Goal: Navigation & Orientation: Go to known website

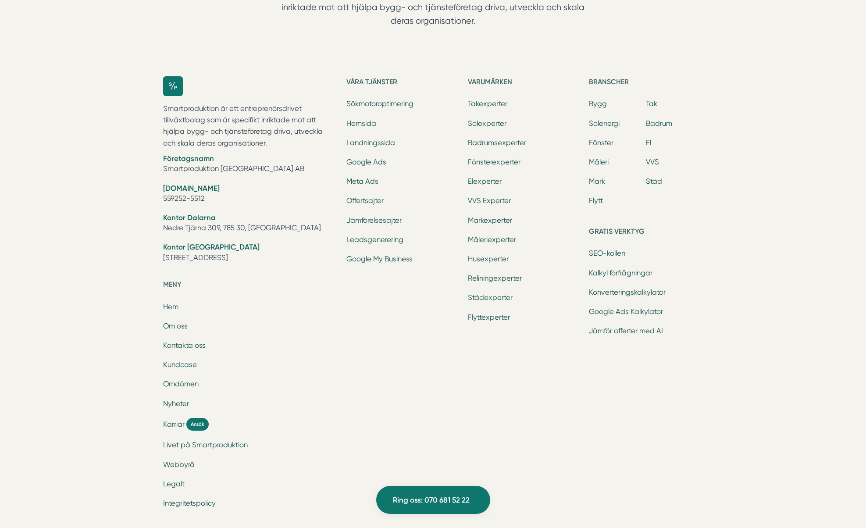
scroll to position [2819, 0]
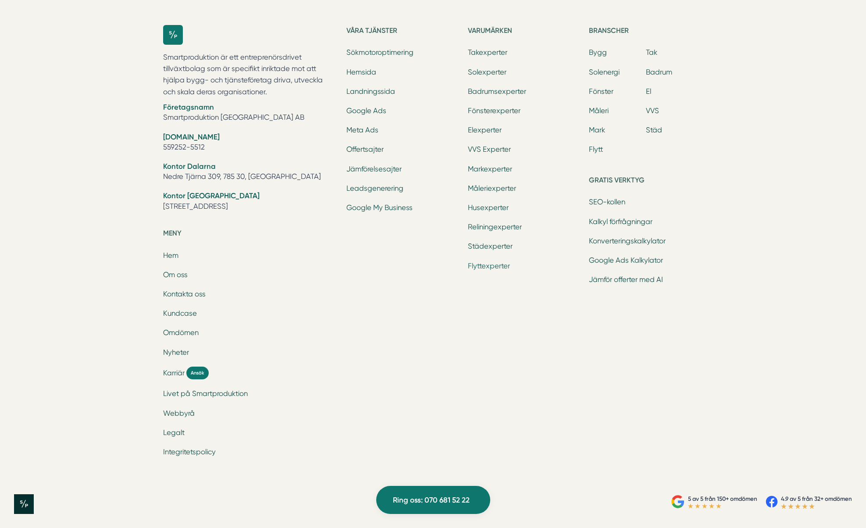
click at [493, 265] on link "Flyttexperter" at bounding box center [489, 266] width 42 height 8
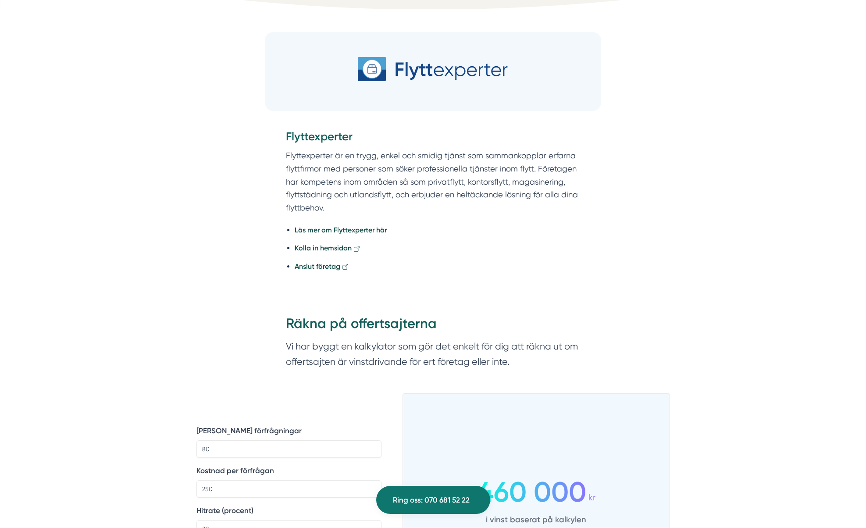
scroll to position [341, 0]
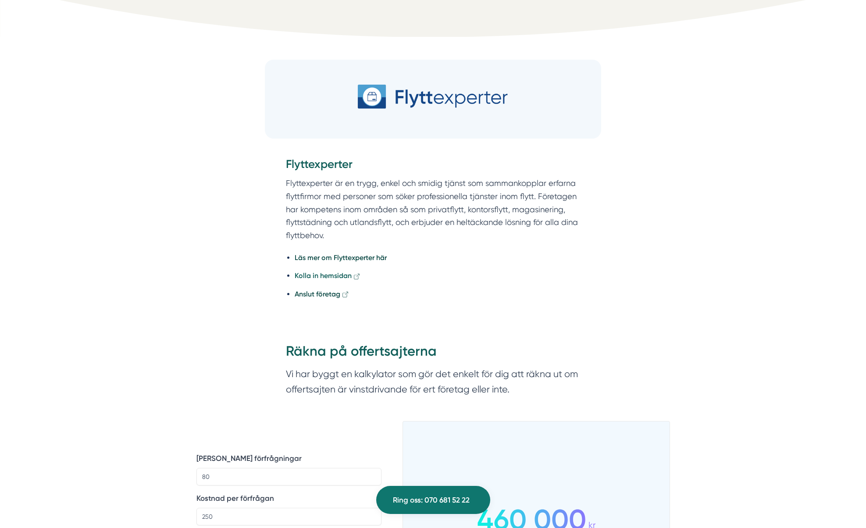
click at [331, 273] on strong "Kolla in hemsidan" at bounding box center [323, 275] width 57 height 8
